Goal: Transaction & Acquisition: Obtain resource

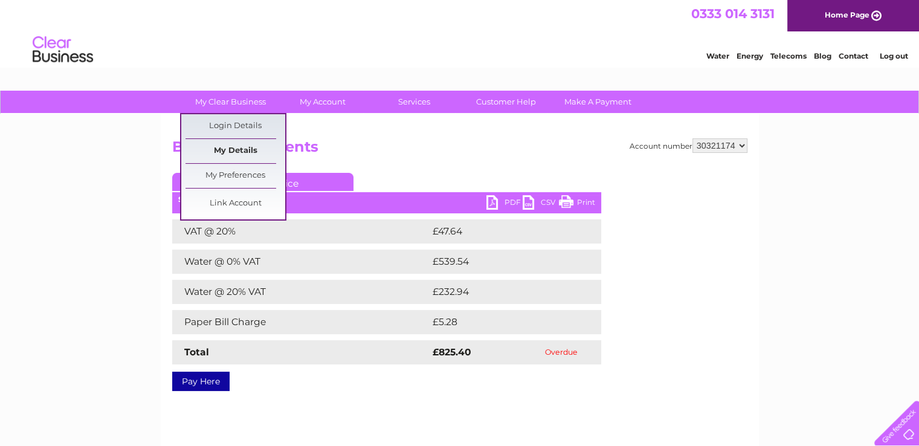
click at [237, 148] on link "My Details" at bounding box center [236, 151] width 100 height 24
click at [220, 128] on link "Login Details" at bounding box center [236, 126] width 100 height 24
click at [220, 126] on link "Login Details" at bounding box center [236, 126] width 100 height 24
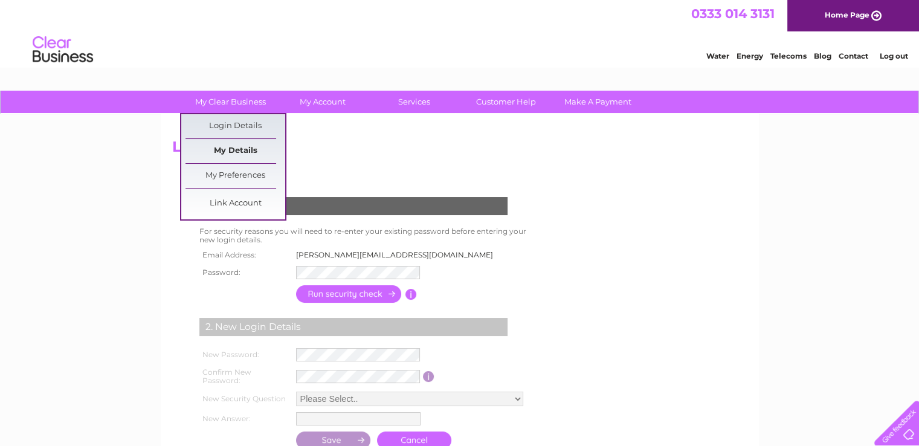
click at [239, 147] on link "My Details" at bounding box center [236, 151] width 100 height 24
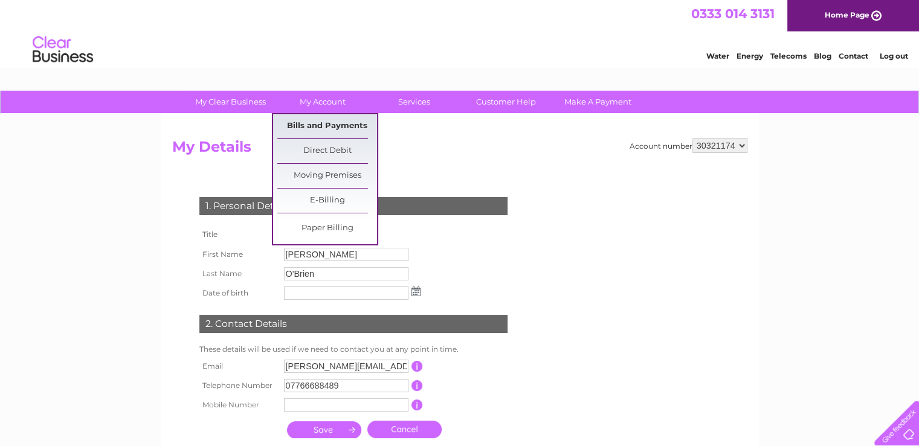
click at [326, 124] on link "Bills and Payments" at bounding box center [327, 126] width 100 height 24
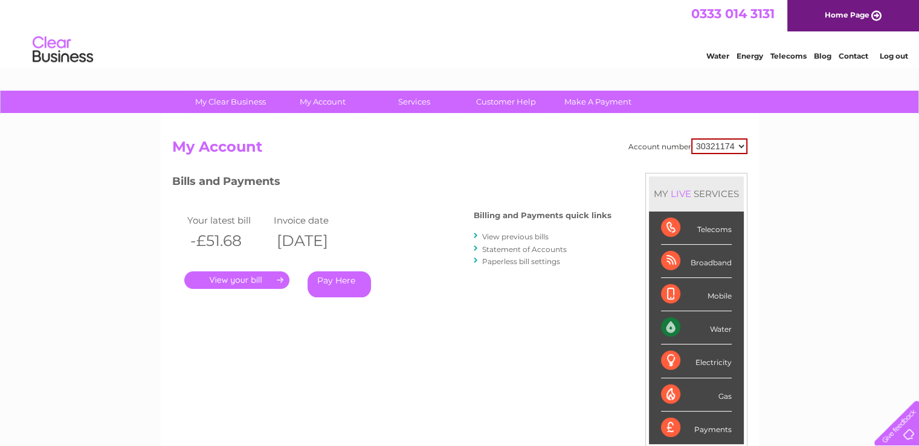
click at [497, 235] on link "View previous bills" at bounding box center [515, 236] width 66 height 9
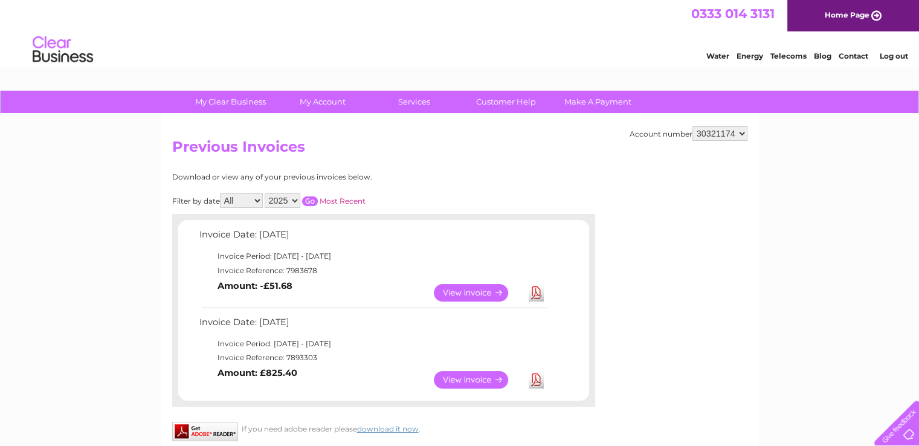
click at [447, 379] on link "View" at bounding box center [478, 380] width 89 height 18
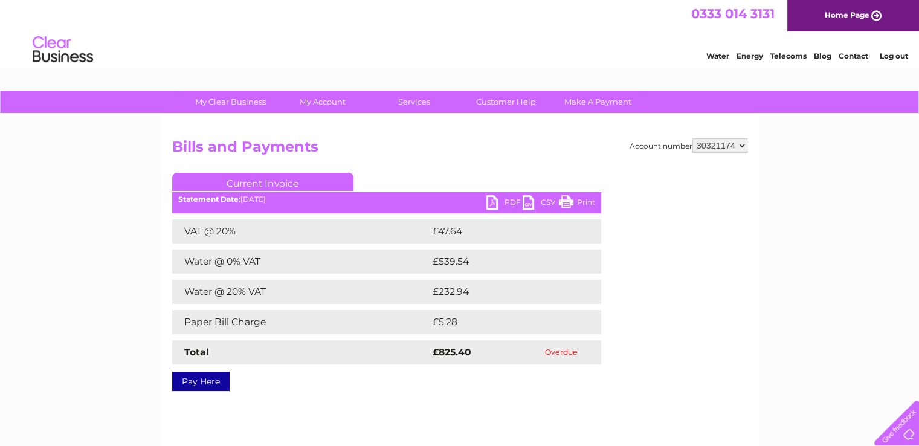
click at [501, 201] on link "PDF" at bounding box center [504, 204] width 36 height 18
click at [699, 143] on select "30321174" at bounding box center [719, 145] width 55 height 15
click at [693, 138] on select "30321174" at bounding box center [719, 145] width 55 height 15
drag, startPoint x: 735, startPoint y: 143, endPoint x: 691, endPoint y: 144, distance: 43.5
click at [691, 144] on div "Account number 30321174" at bounding box center [689, 145] width 118 height 15
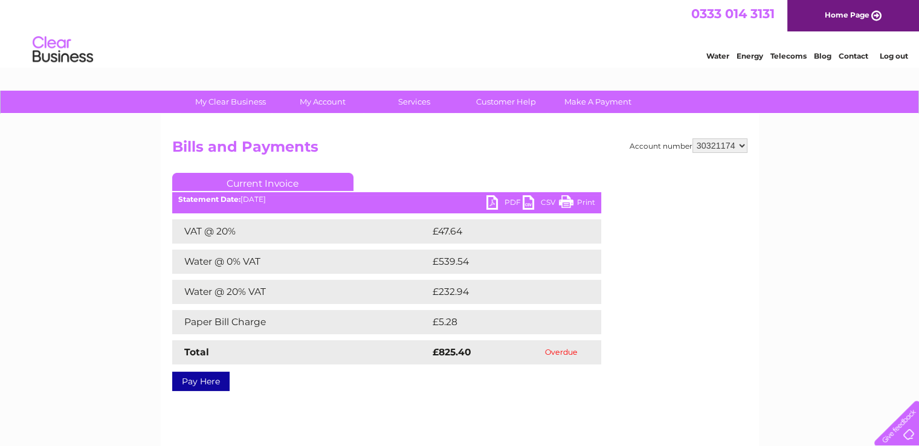
drag, startPoint x: 636, startPoint y: 153, endPoint x: 689, endPoint y: 131, distance: 56.9
click at [689, 131] on div "Account number 30321174 Bills and Payments Current Invoice PDF CSV Print VAT @ …" at bounding box center [460, 283] width 598 height 338
click at [705, 147] on select "30321174" at bounding box center [719, 145] width 55 height 15
drag, startPoint x: 705, startPoint y: 147, endPoint x: 636, endPoint y: 186, distance: 79.0
click at [636, 186] on div "Account number 30321174 Bills and Payments Current Invoice PDF CSV Print Total" at bounding box center [459, 262] width 575 height 248
